Goal: Transaction & Acquisition: Subscribe to service/newsletter

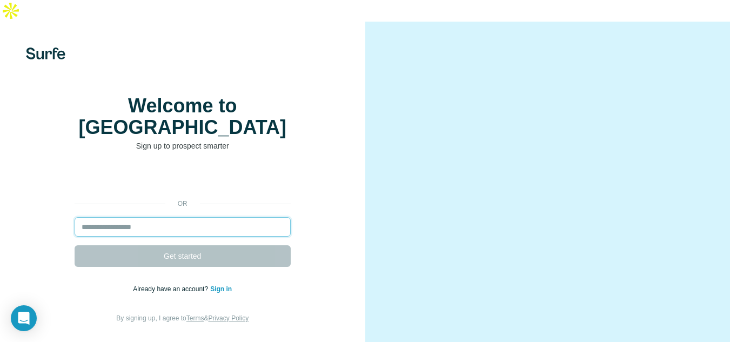
click at [163, 217] on input "email" at bounding box center [183, 226] width 216 height 19
click at [181, 217] on input "email" at bounding box center [183, 226] width 216 height 19
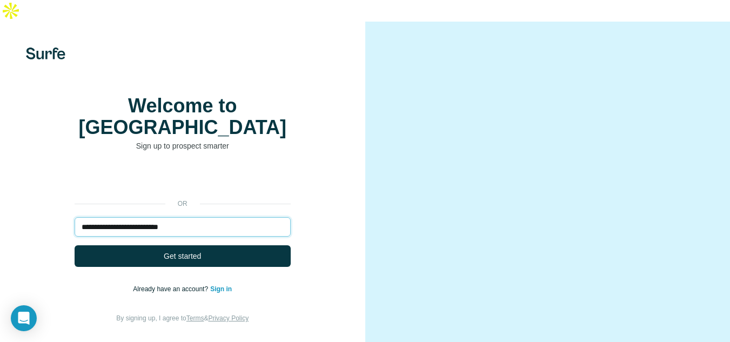
type input "**********"
click at [75, 245] on button "Get started" at bounding box center [183, 256] width 216 height 22
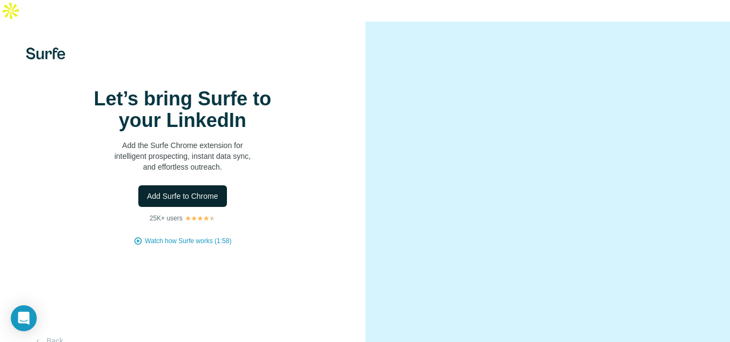
click at [202, 202] on span "Add Surfe to Chrome" at bounding box center [182, 196] width 71 height 11
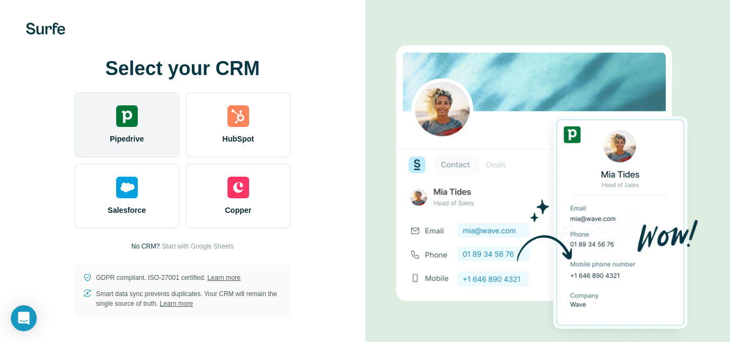
click at [127, 105] on img at bounding box center [127, 116] width 22 height 22
